Goal: Task Accomplishment & Management: Complete application form

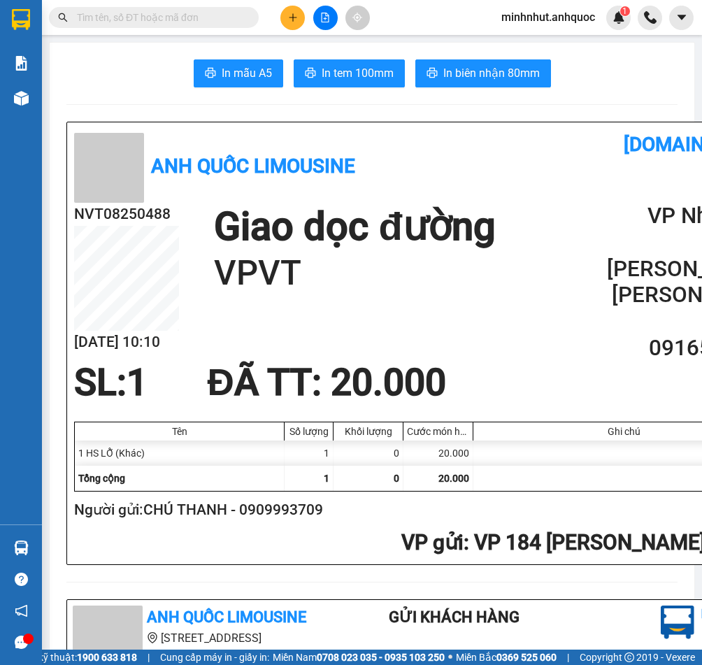
click at [295, 15] on icon "plus" at bounding box center [293, 18] width 10 height 10
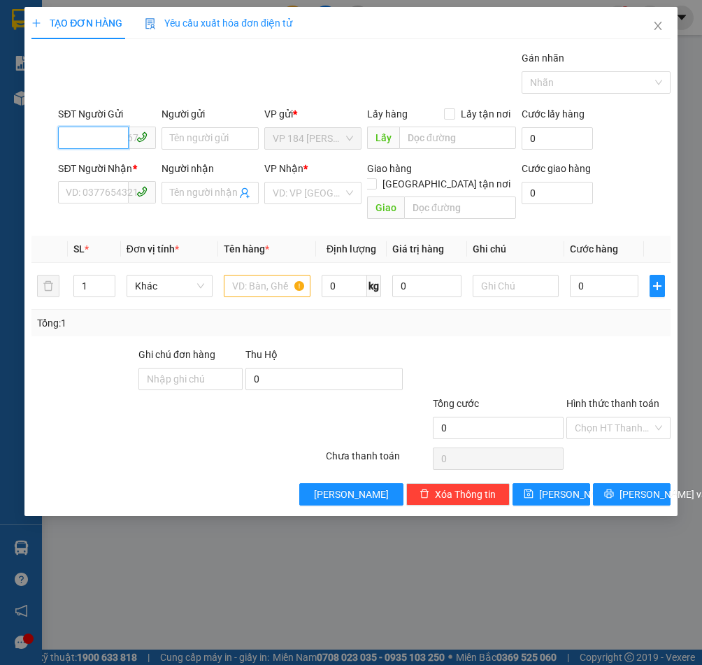
click at [107, 134] on input "SĐT Người Gửi" at bounding box center [93, 137] width 70 height 22
type input "0976380369"
click at [195, 129] on input "Người gửi" at bounding box center [209, 138] width 97 height 22
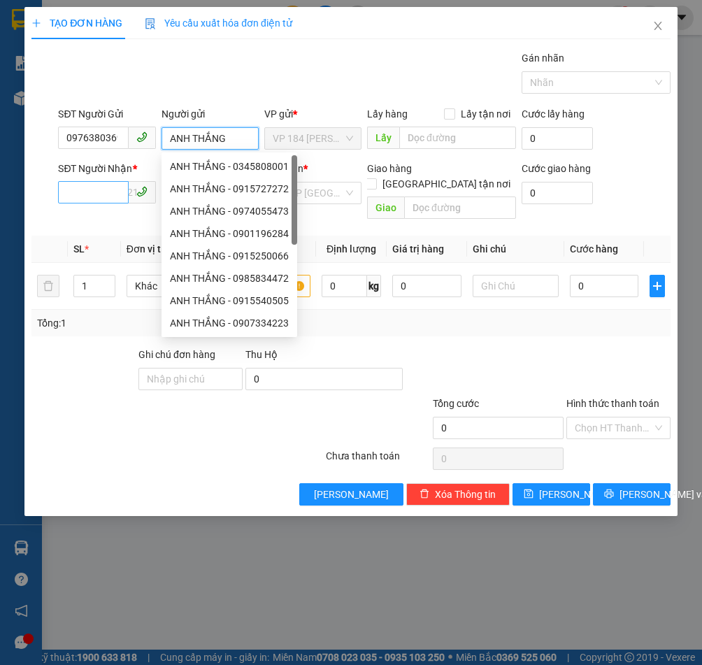
type input "ANH THẮNG"
click at [98, 195] on input "SĐT Người Nhận *" at bounding box center [93, 192] width 70 height 22
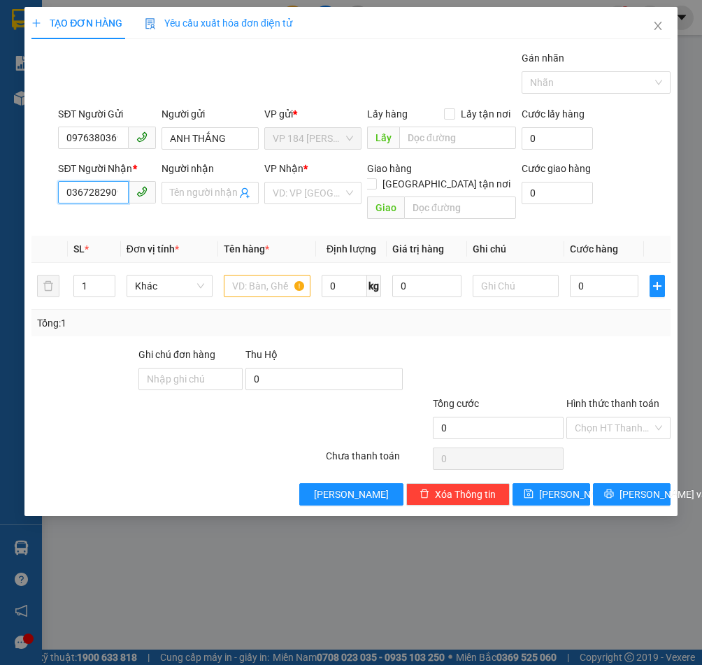
scroll to position [0, 2]
type input "0367282909"
click at [193, 194] on input "Người nhận" at bounding box center [203, 192] width 66 height 15
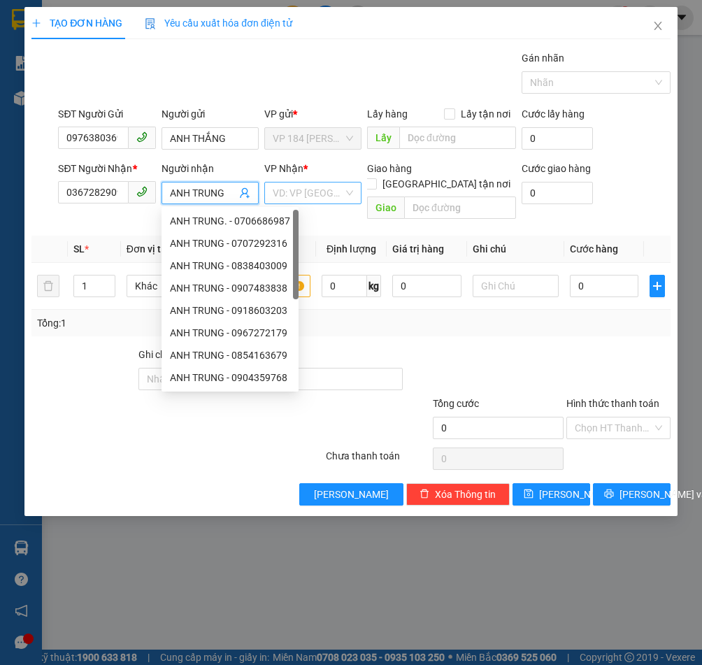
type input "ANH TRUNG"
click at [313, 189] on input "search" at bounding box center [308, 192] width 71 height 21
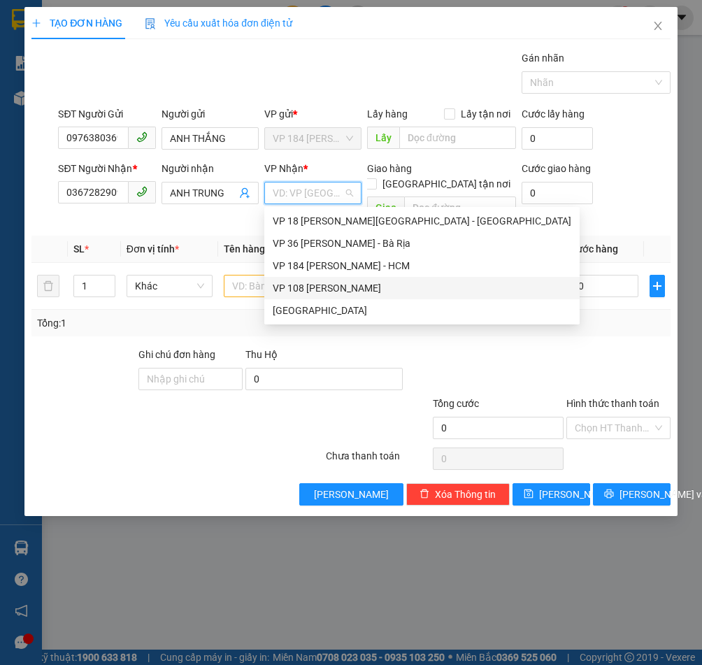
click at [322, 282] on div "VP 108 [PERSON_NAME]" at bounding box center [422, 287] width 298 height 15
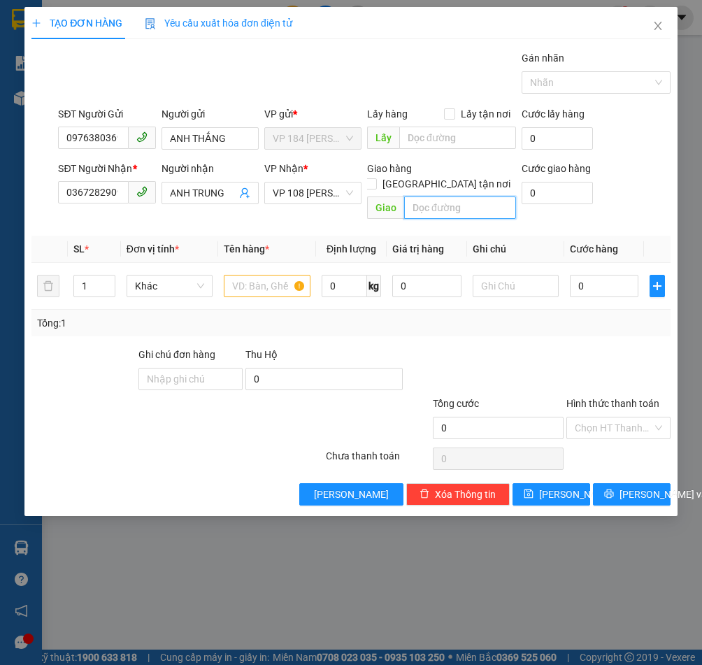
click at [443, 196] on input "text" at bounding box center [460, 207] width 112 height 22
type input "VPVT"
click at [260, 276] on input "text" at bounding box center [267, 286] width 87 height 22
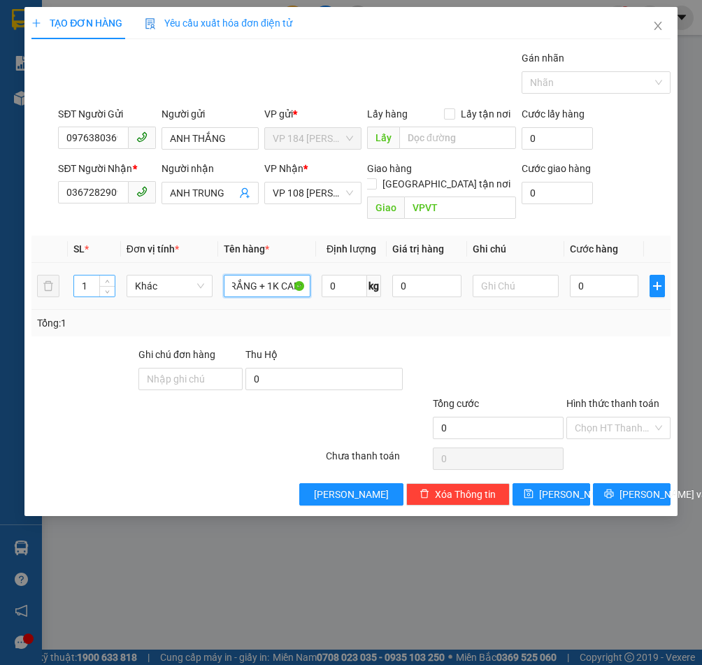
type input "1K TRẮNG + 1K CAM"
click at [87, 275] on input "1" at bounding box center [94, 285] width 41 height 21
type input "2"
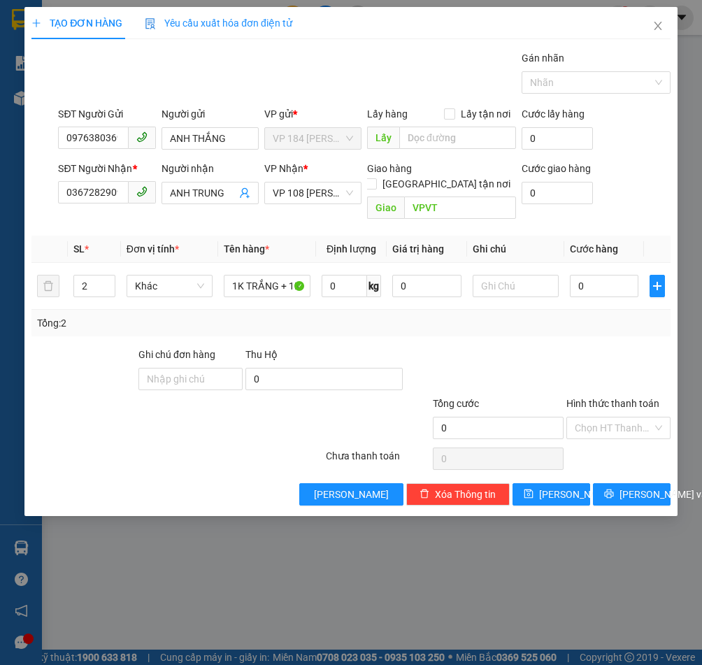
click at [579, 347] on div at bounding box center [618, 371] width 107 height 49
click at [602, 275] on input "0" at bounding box center [604, 286] width 68 height 22
type input "1"
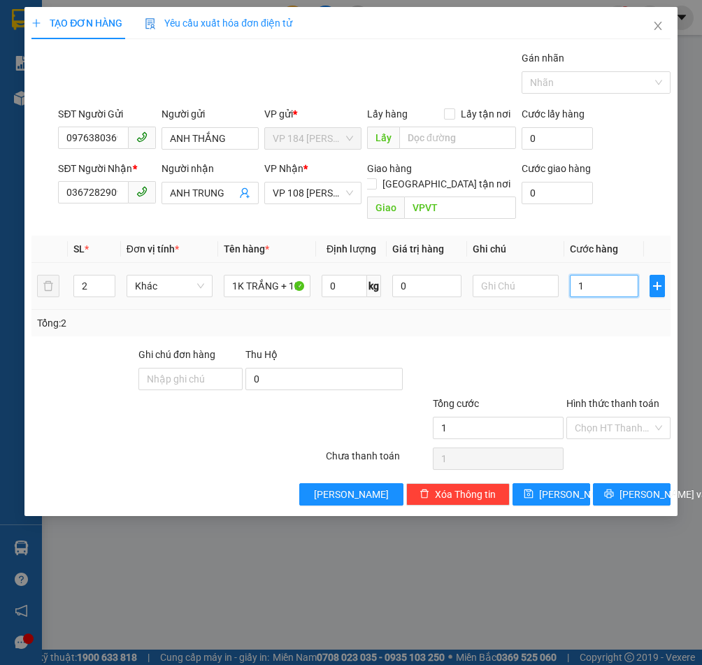
type input "10"
type input "100"
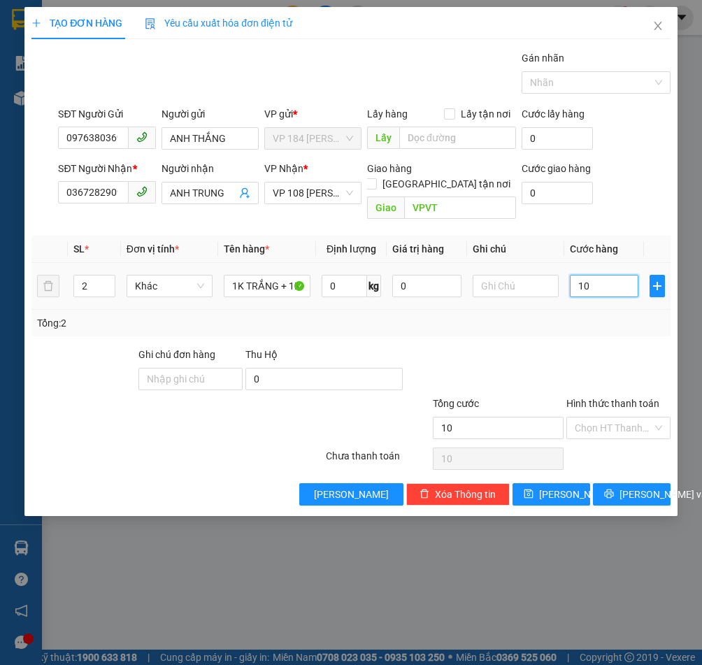
type input "100"
type input "1.000"
type input "10.000"
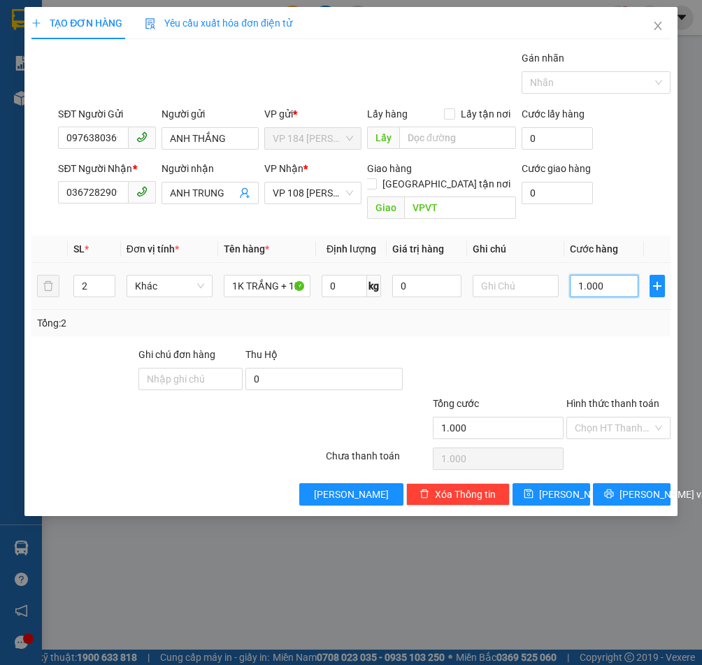
type input "10.000"
type input "100.000"
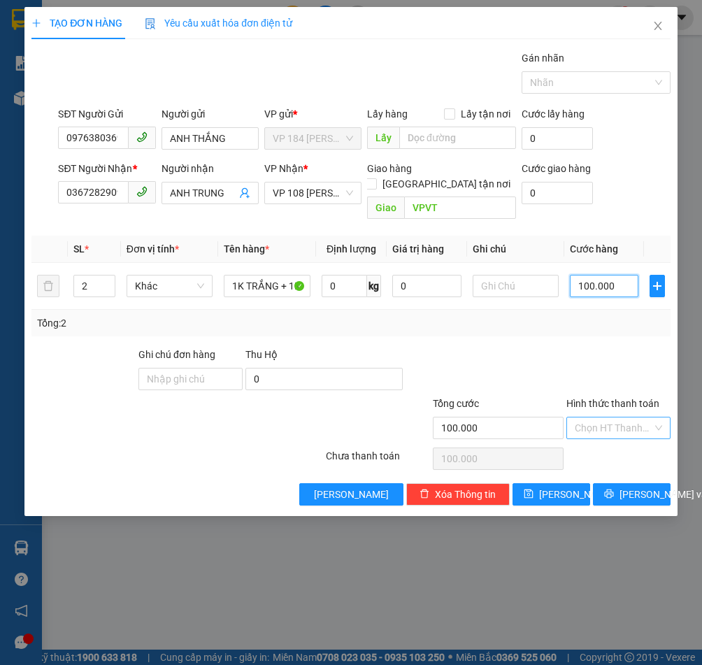
type input "100.000"
click at [619, 417] on input "Hình thức thanh toán" at bounding box center [613, 427] width 78 height 21
click at [611, 440] on div "Tại văn phòng" at bounding box center [617, 440] width 87 height 15
type input "0"
click at [634, 486] on span "[PERSON_NAME] và In" at bounding box center [668, 493] width 98 height 15
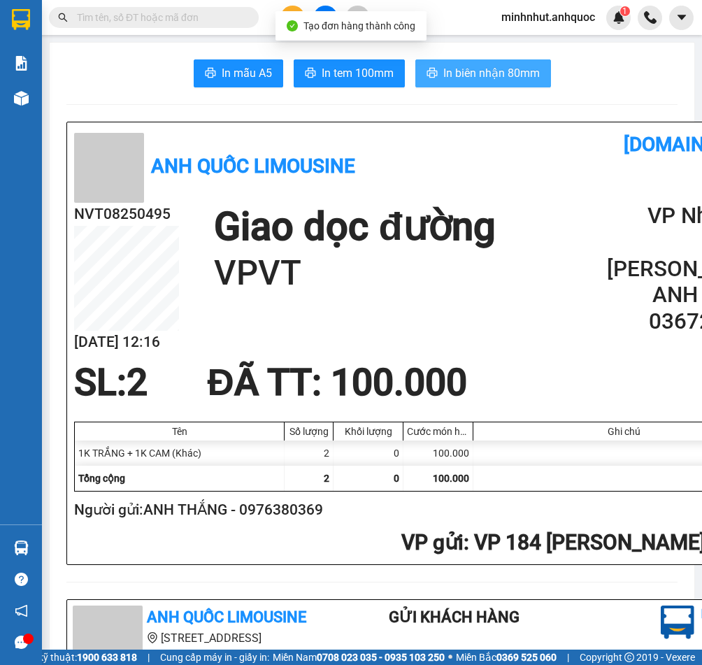
click at [491, 75] on span "In biên nhận 80mm" at bounding box center [491, 72] width 96 height 17
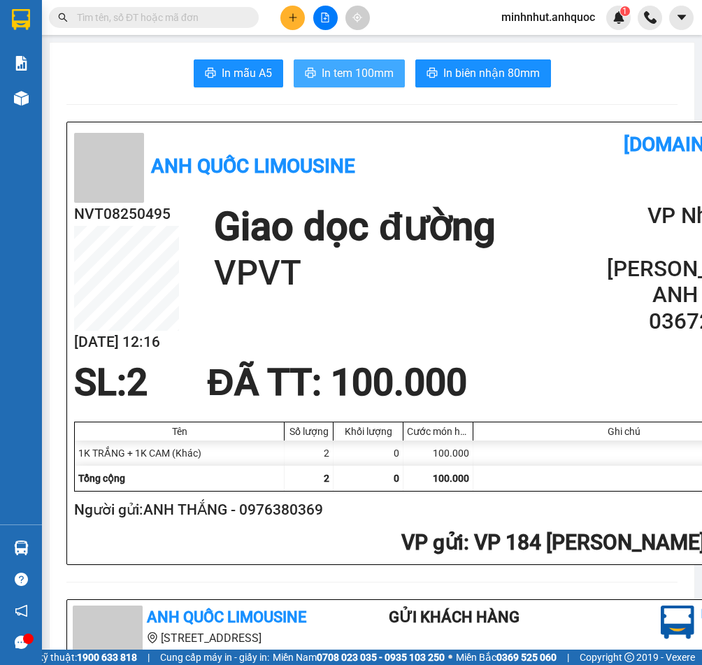
click at [321, 74] on span "In tem 100mm" at bounding box center [357, 72] width 72 height 17
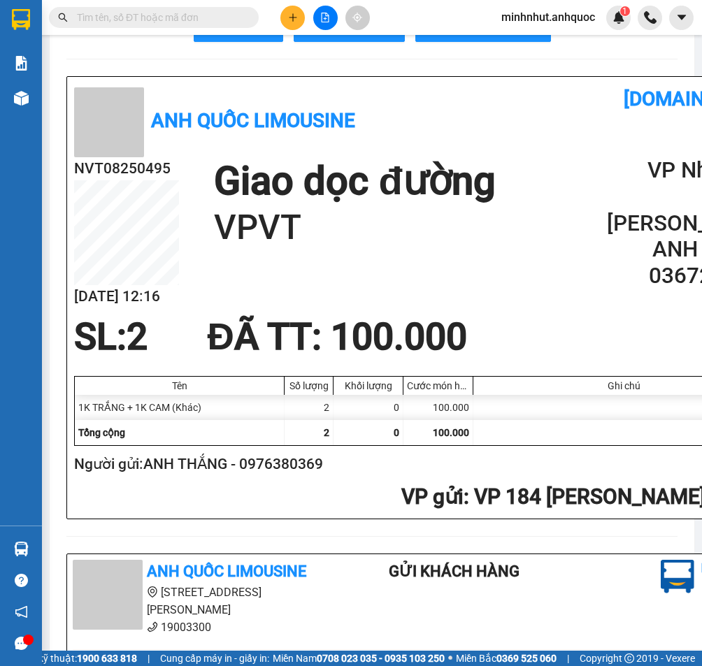
scroll to position [70, 0]
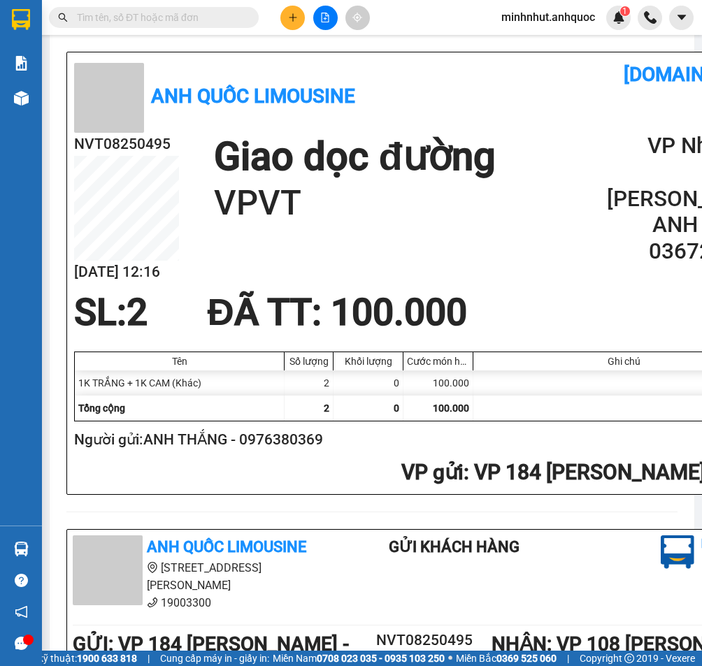
click at [215, 17] on input "text" at bounding box center [159, 17] width 165 height 15
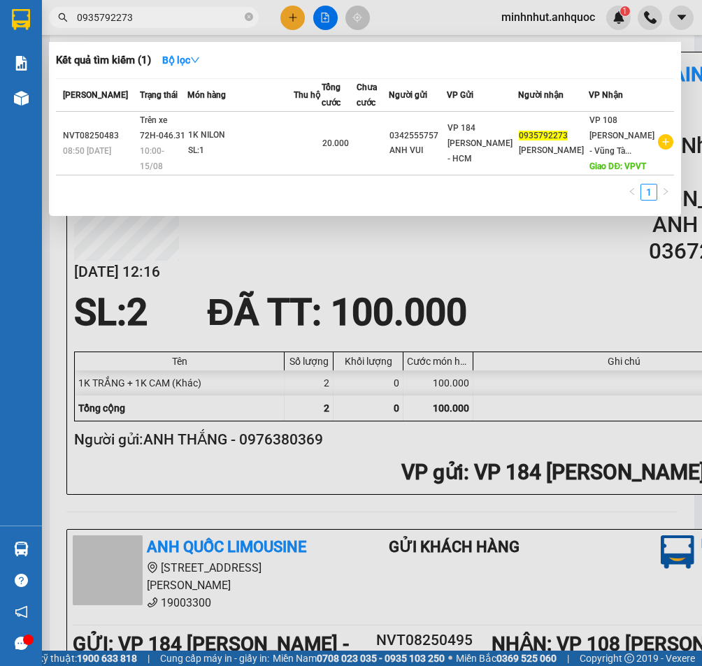
click at [178, 15] on input "0935792273" at bounding box center [159, 17] width 165 height 15
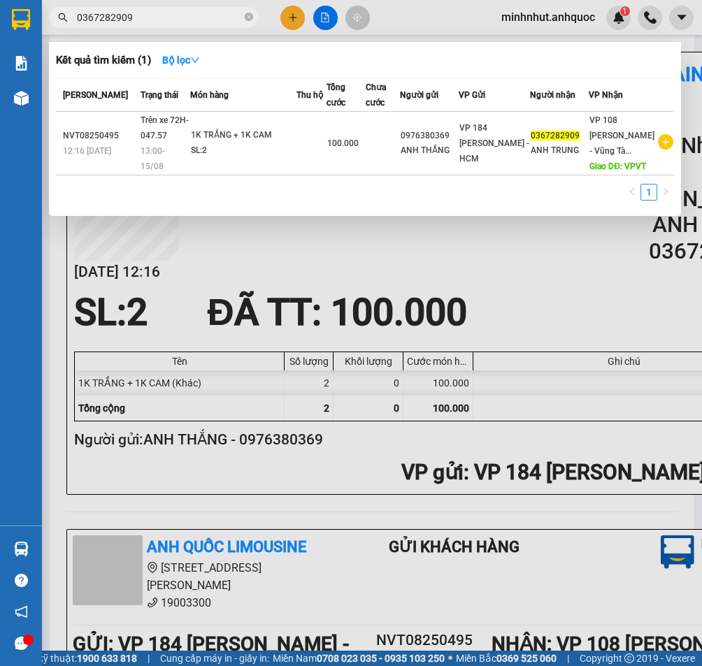
type input "0367282909"
